Goal: Task Accomplishment & Management: Manage account settings

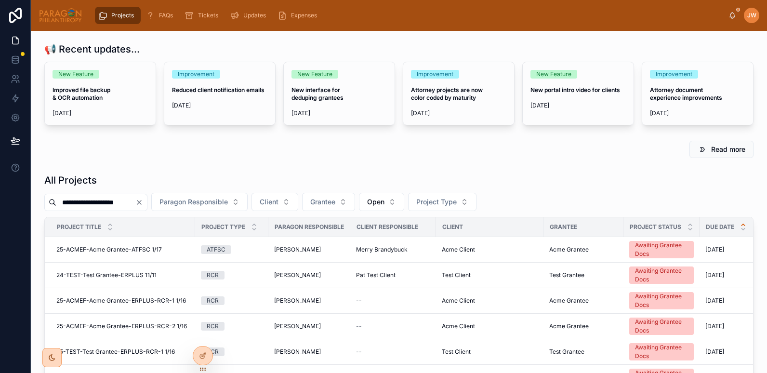
scroll to position [30, 0]
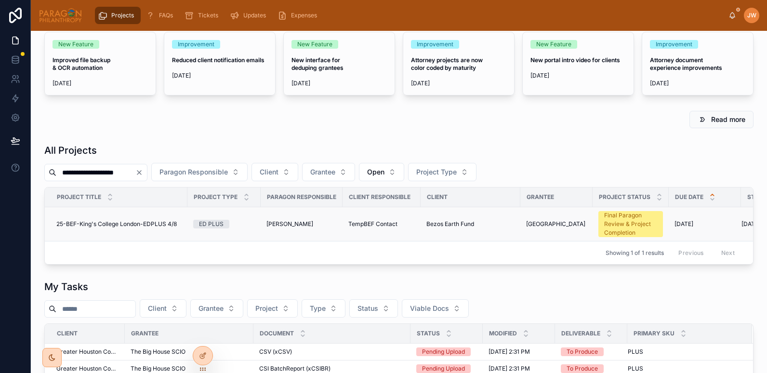
type input "**********"
click at [75, 225] on span "25-BEF-King's College London-EDPLUS 4/8" at bounding box center [116, 224] width 120 height 8
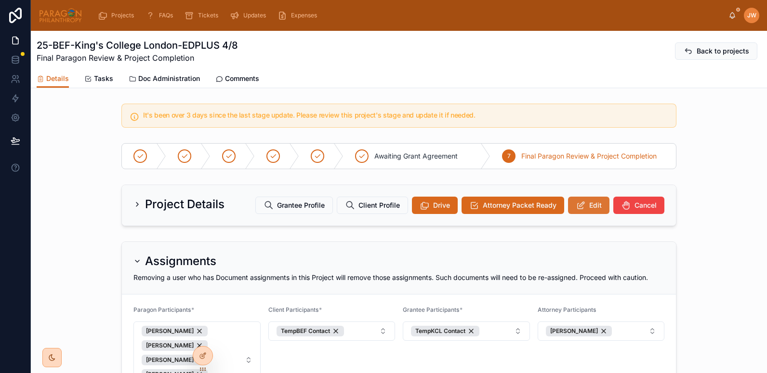
click at [590, 211] on button "Edit" at bounding box center [588, 204] width 41 height 17
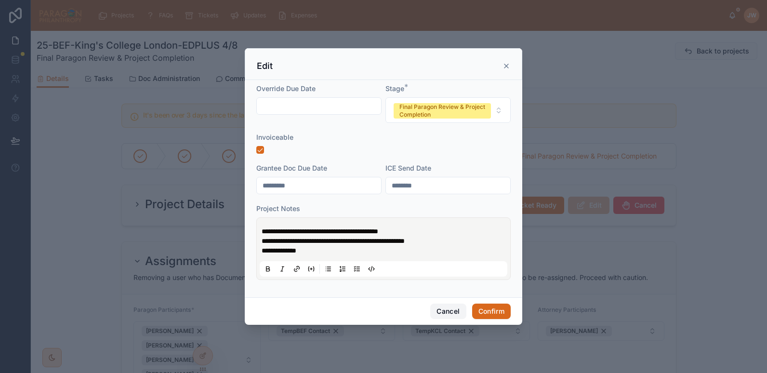
click at [449, 308] on button "Cancel" at bounding box center [448, 310] width 36 height 15
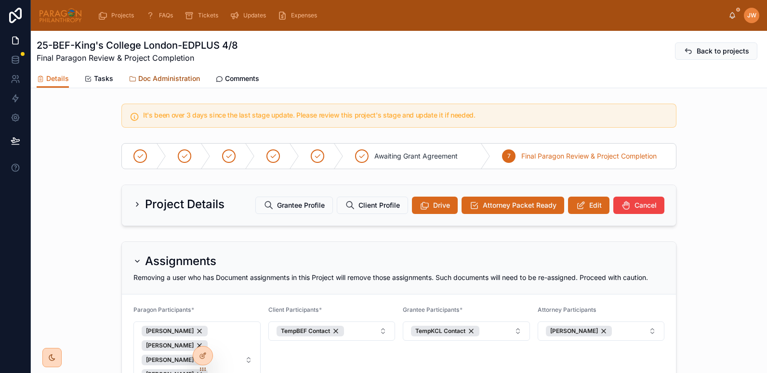
click at [157, 77] on span "Doc Administration" at bounding box center [169, 79] width 62 height 10
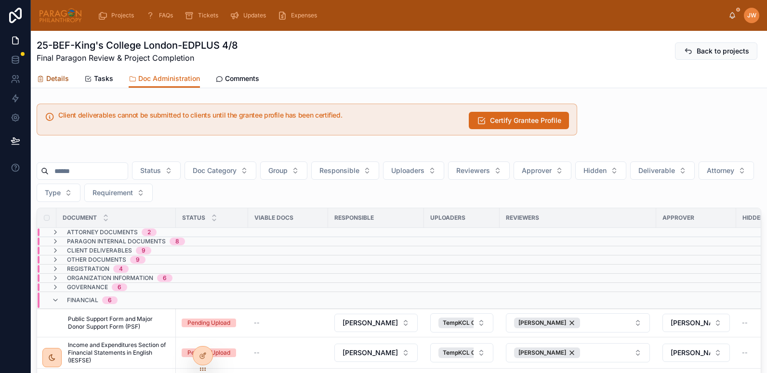
click at [63, 78] on span "Details" at bounding box center [57, 79] width 23 height 10
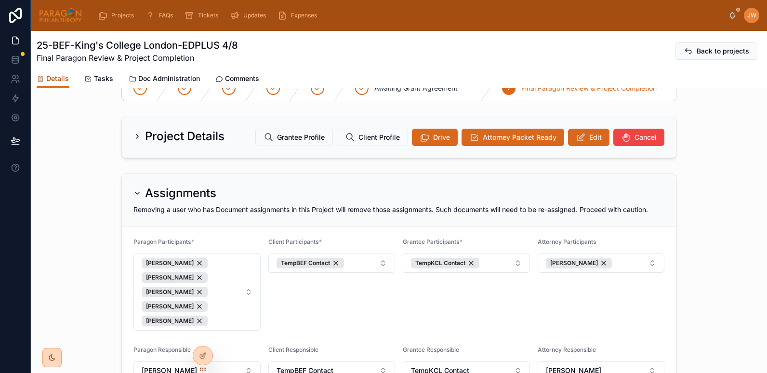
scroll to position [53, 0]
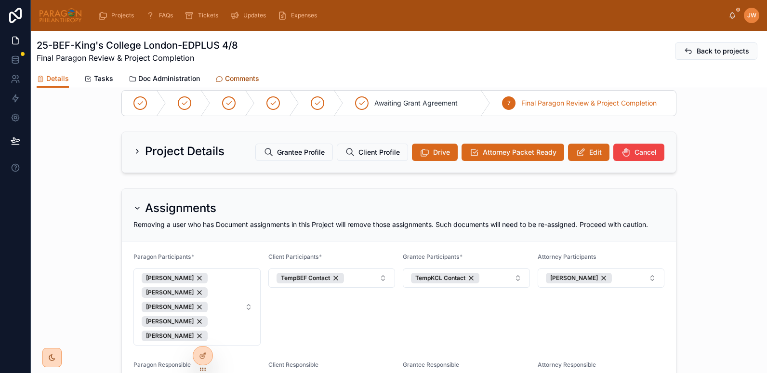
click at [228, 75] on span "Comments" at bounding box center [242, 79] width 34 height 10
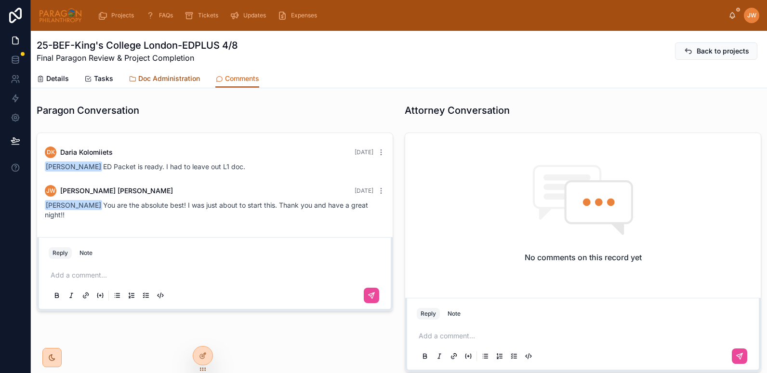
click at [156, 80] on span "Doc Administration" at bounding box center [169, 79] width 62 height 10
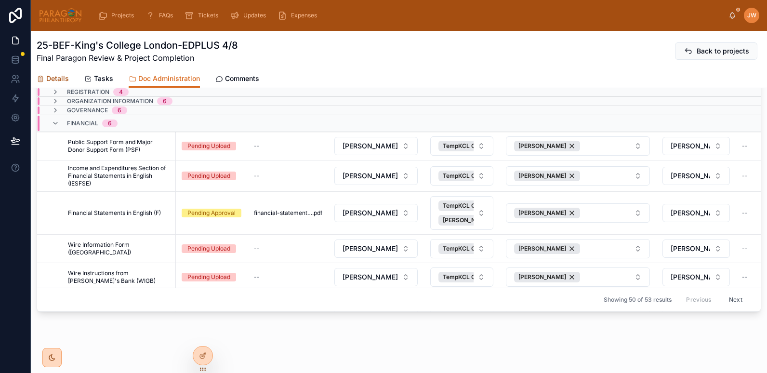
click at [47, 74] on span "Details" at bounding box center [57, 79] width 23 height 10
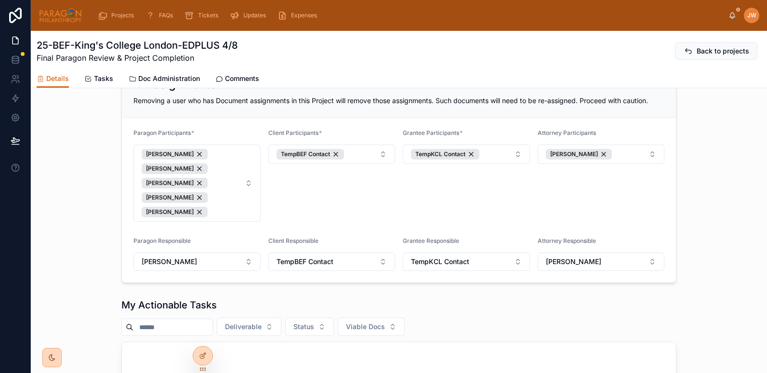
click at [95, 227] on div "Assignments Removing a user who has Document assignments in this Project will r…" at bounding box center [399, 174] width 736 height 226
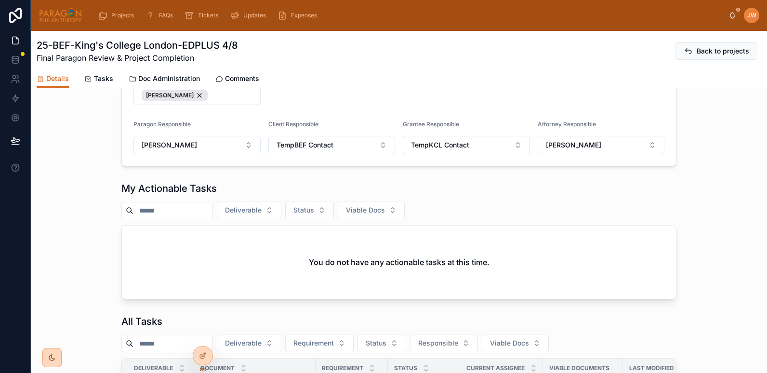
scroll to position [287, 0]
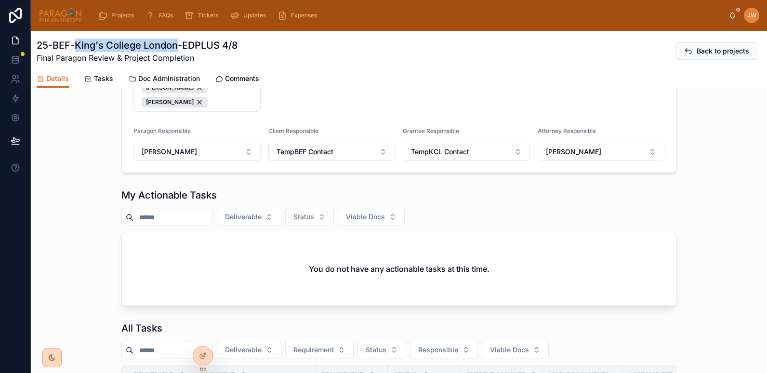
drag, startPoint x: 76, startPoint y: 45, endPoint x: 178, endPoint y: 47, distance: 102.1
click at [178, 47] on h1 "25-BEF-King's College London-EDPLUS 4/8" at bounding box center [137, 45] width 201 height 13
copy h1 "King's College London"
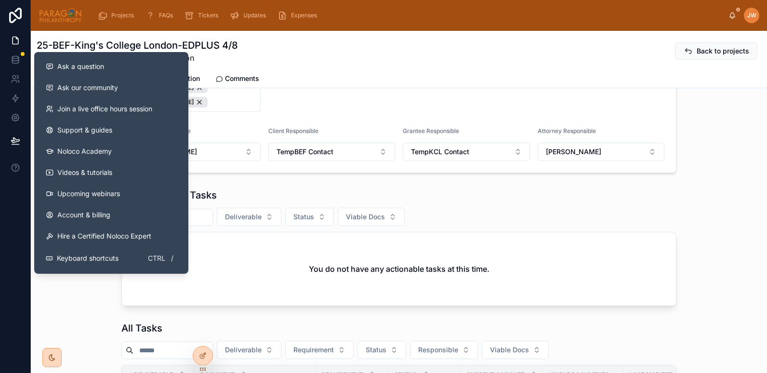
click at [27, 182] on div at bounding box center [15, 186] width 31 height 373
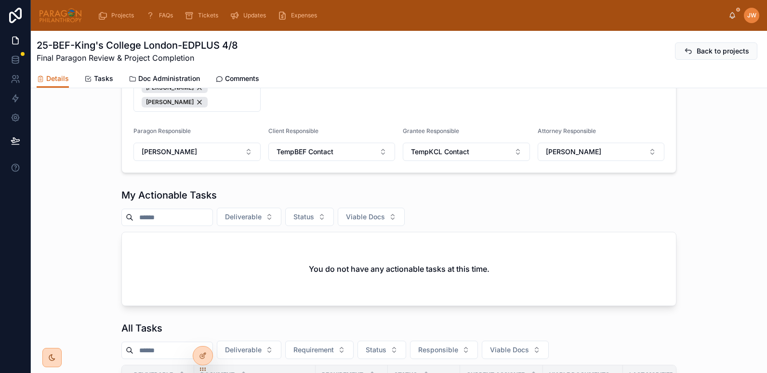
click at [85, 212] on div "My Actionable Tasks Deliverable Status Viable Docs You do not have any actionab…" at bounding box center [399, 246] width 736 height 125
click at [204, 335] on icon at bounding box center [203, 335] width 8 height 8
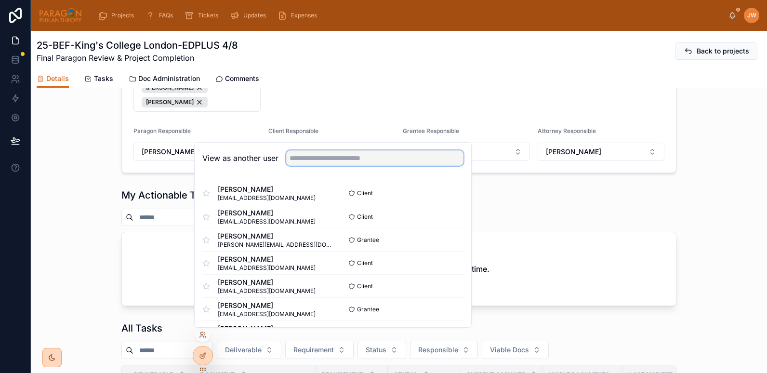
click at [305, 162] on input "text" at bounding box center [374, 157] width 177 height 15
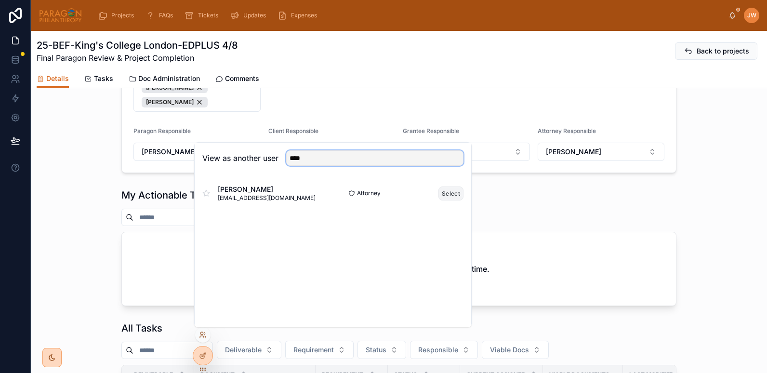
type input "****"
click at [443, 193] on button "Select" at bounding box center [450, 193] width 25 height 14
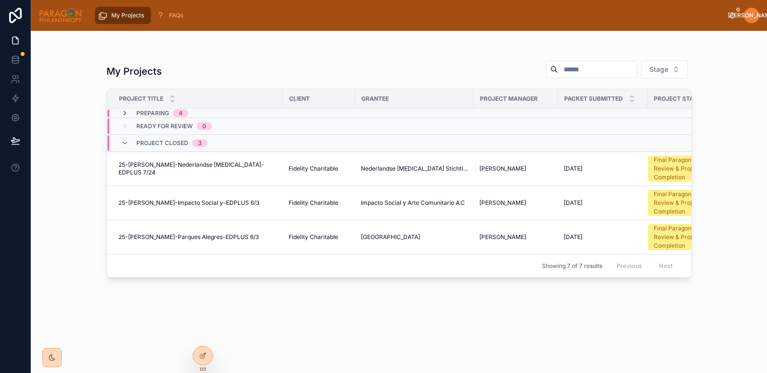
click at [126, 113] on icon at bounding box center [125, 113] width 8 height 8
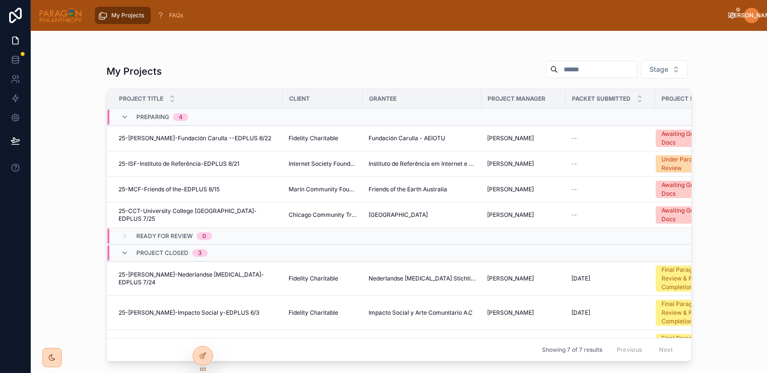
click at [122, 114] on icon at bounding box center [125, 117] width 8 height 8
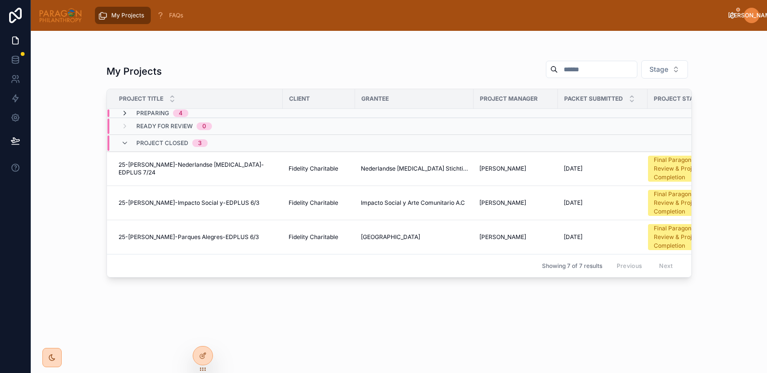
click at [123, 115] on icon at bounding box center [125, 113] width 8 height 8
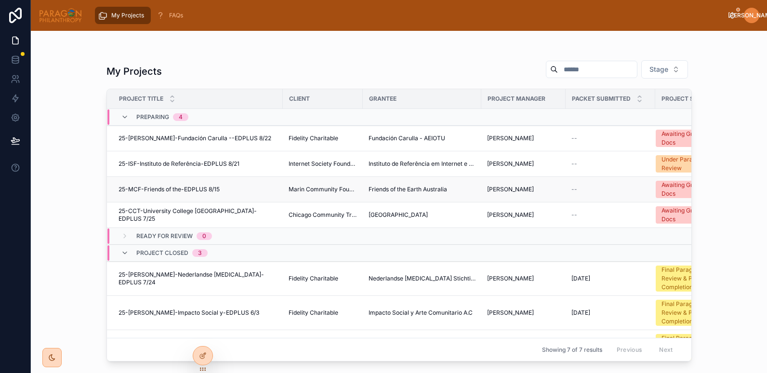
scroll to position [33, 0]
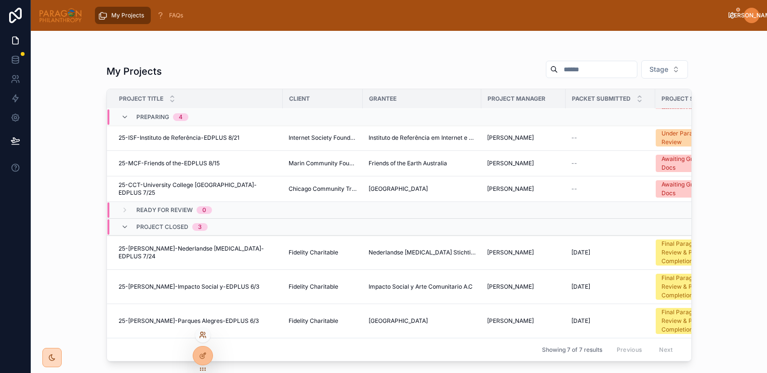
click at [203, 331] on icon at bounding box center [203, 335] width 8 height 8
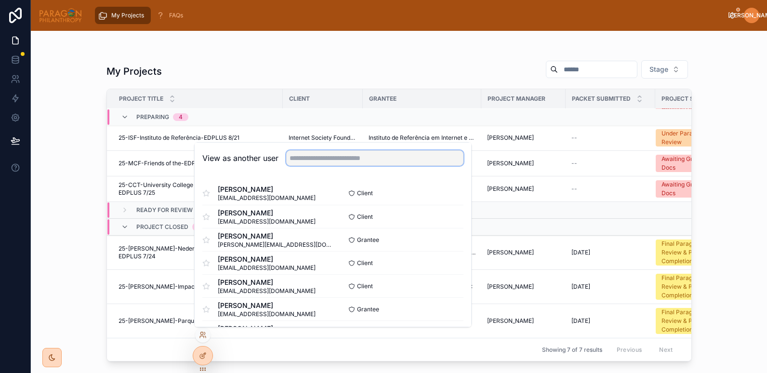
click at [313, 159] on input "text" at bounding box center [374, 157] width 177 height 15
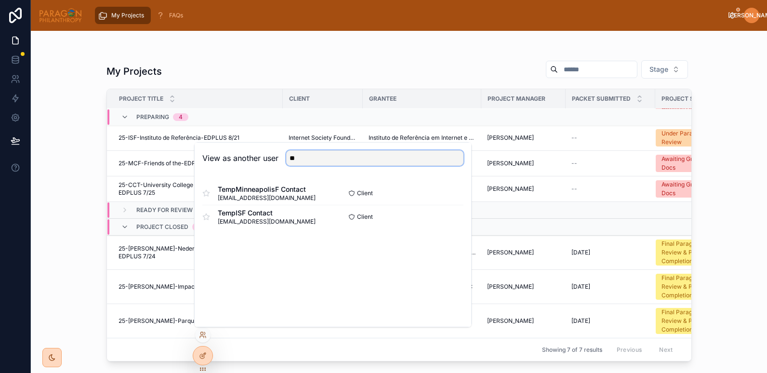
type input "*"
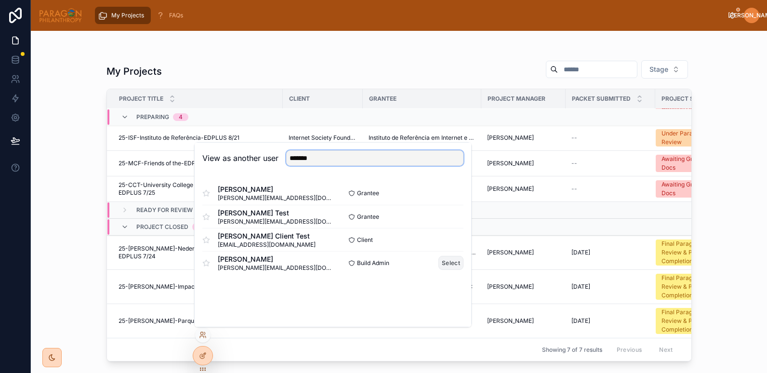
type input "*******"
click at [456, 263] on button "Select" at bounding box center [450, 263] width 25 height 14
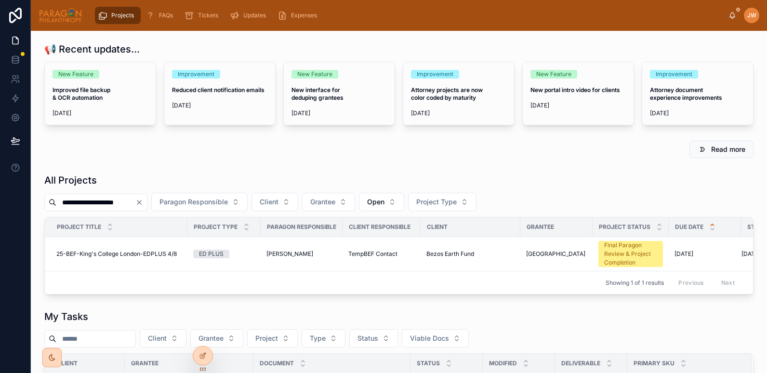
drag, startPoint x: 142, startPoint y: 203, endPoint x: 32, endPoint y: 212, distance: 110.2
click at [32, 212] on div "**********" at bounding box center [399, 365] width 736 height 668
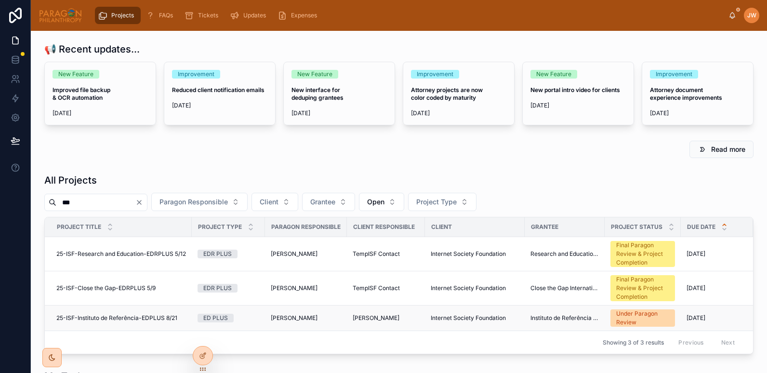
type input "***"
click at [106, 317] on span "25-ISF-Instituto de Referência-EDPLUS 8/21" at bounding box center [116, 318] width 121 height 8
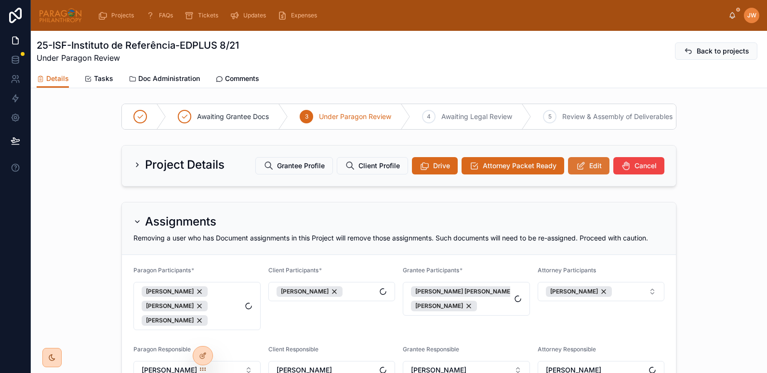
click at [577, 169] on icon at bounding box center [580, 166] width 10 height 10
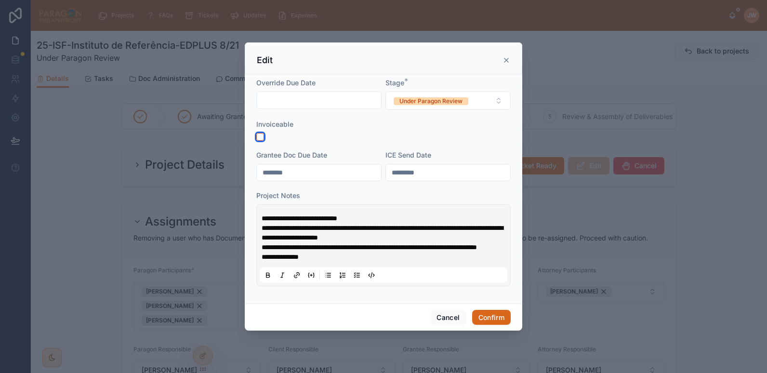
click at [260, 133] on button "button" at bounding box center [260, 137] width 8 height 8
click at [497, 331] on div "Cancel Confirm" at bounding box center [383, 316] width 277 height 27
click at [493, 324] on button "Confirm" at bounding box center [491, 317] width 39 height 15
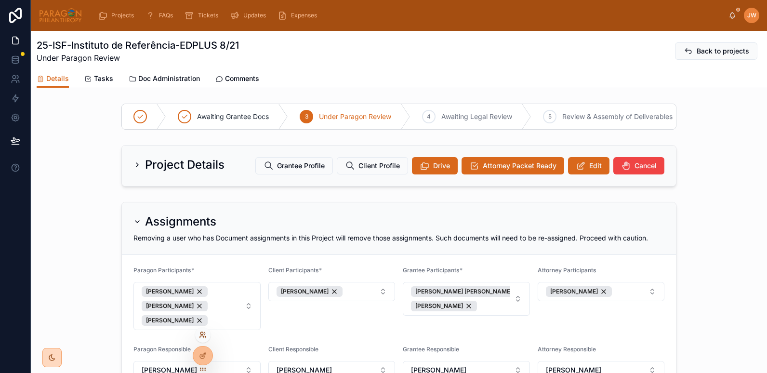
click at [200, 333] on icon at bounding box center [201, 333] width 2 height 2
click at [71, 175] on div "Project Details Grantee Profile Client Profile Drive Attorney Packet Ready Edit…" at bounding box center [399, 165] width 736 height 49
click at [571, 169] on button "Edit" at bounding box center [588, 165] width 41 height 17
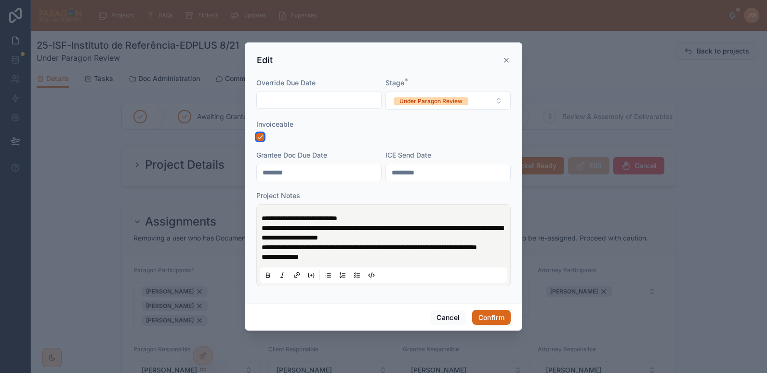
click at [257, 133] on button "button" at bounding box center [260, 137] width 8 height 8
click at [488, 321] on button "Confirm" at bounding box center [491, 317] width 39 height 15
